Goal: Navigation & Orientation: Find specific page/section

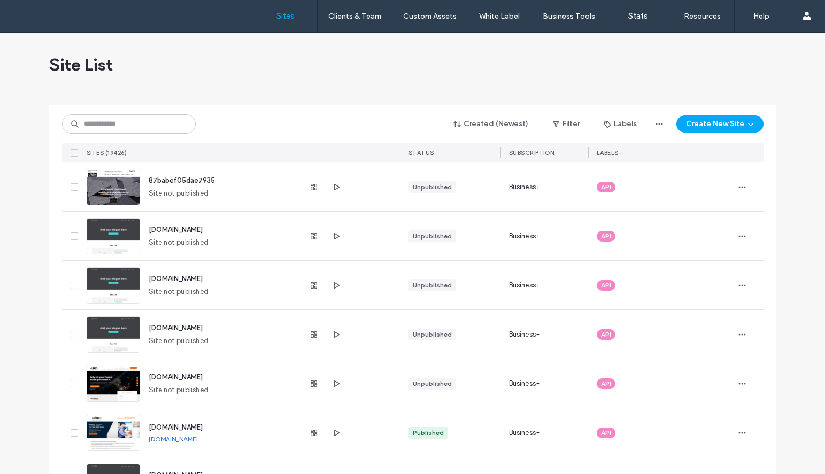
click at [295, 108] on div "Created (Newest) Filter Labels Create New Site SITES (19426) STATUS SUBSCRIPTIO…" at bounding box center [412, 133] width 701 height 57
click at [173, 163] on div "87babef05dae7935 Site not published" at bounding box center [219, 187] width 159 height 49
click at [167, 178] on span "87babef05dae7935" at bounding box center [182, 180] width 66 height 8
click at [332, 188] on icon "button" at bounding box center [336, 187] width 9 height 9
click at [194, 180] on span "87babef05dae7935" at bounding box center [182, 180] width 66 height 8
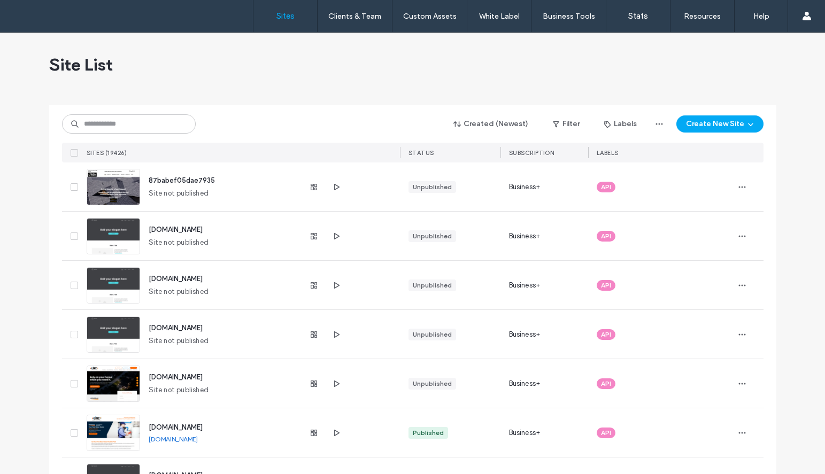
click at [115, 186] on img at bounding box center [113, 205] width 52 height 73
click at [106, 202] on img at bounding box center [113, 205] width 52 height 73
drag, startPoint x: 148, startPoint y: 192, endPoint x: 154, endPoint y: 195, distance: 6.5
click at [150, 193] on span "Site not published" at bounding box center [179, 193] width 60 height 11
click at [180, 194] on span "Site not published" at bounding box center [179, 193] width 60 height 11
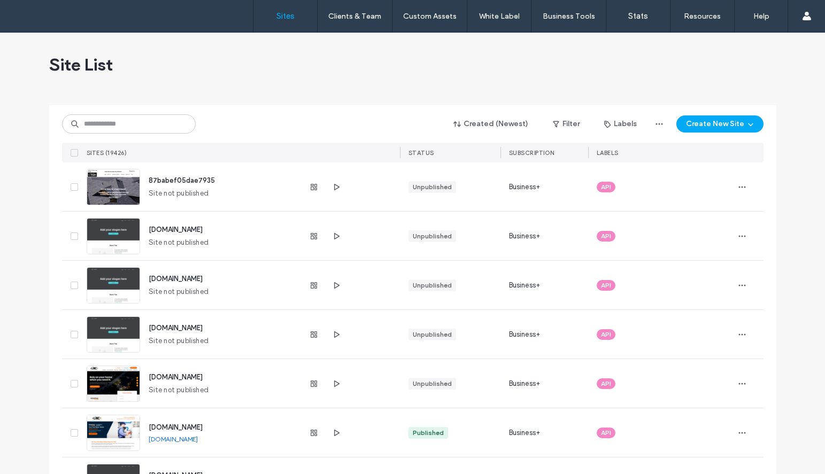
click at [116, 182] on img at bounding box center [113, 205] width 52 height 73
click at [738, 188] on icon "button" at bounding box center [742, 187] width 9 height 9
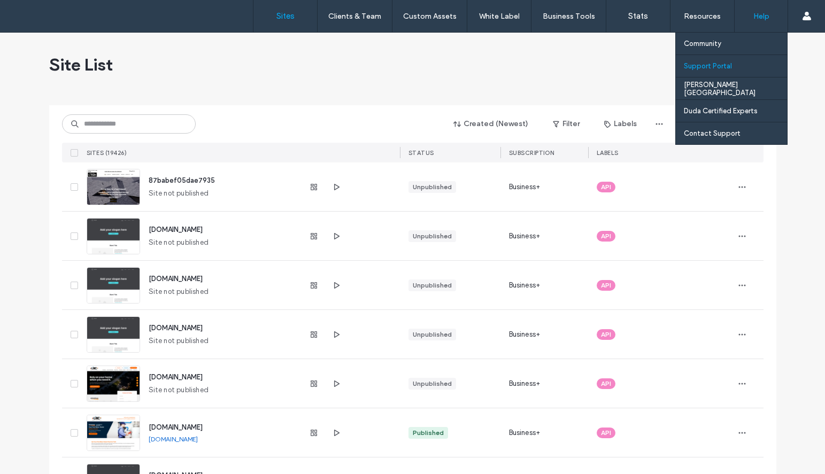
click at [735, 70] on div "Support Portal" at bounding box center [735, 66] width 103 height 22
